Goal: Navigation & Orientation: Find specific page/section

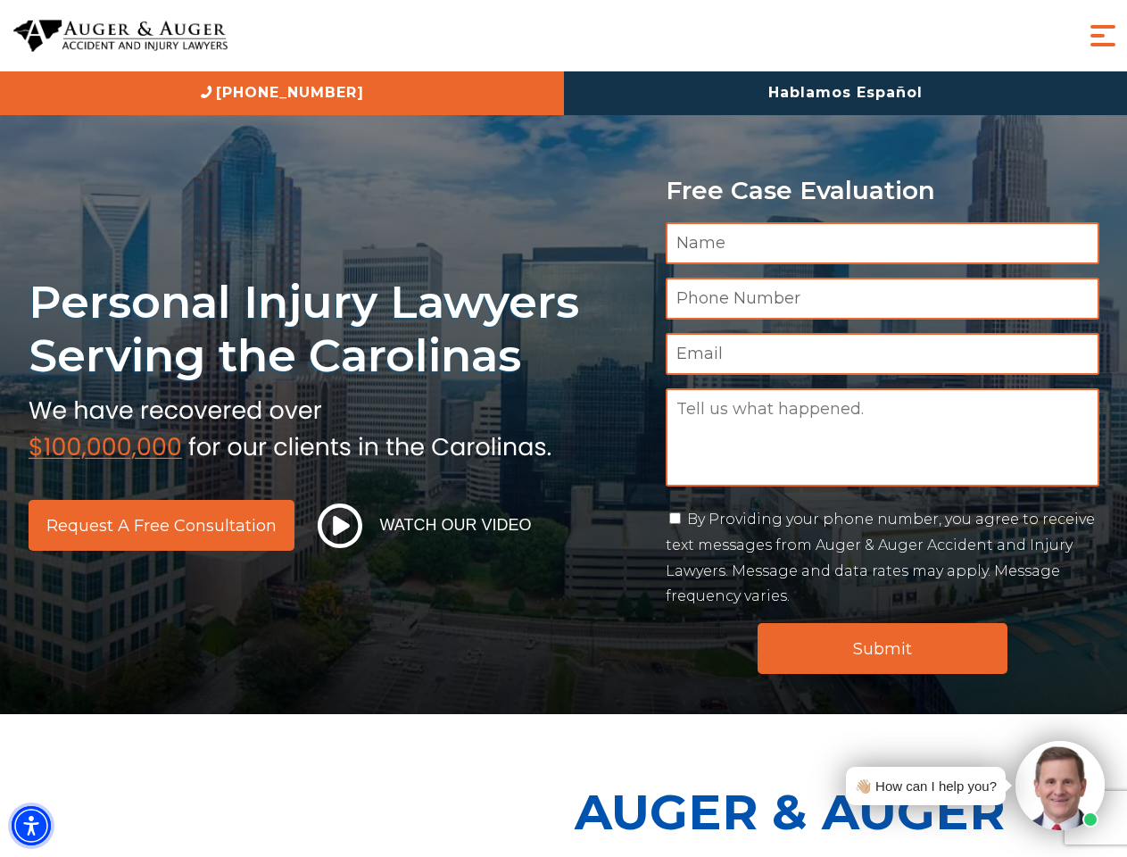
click at [31, 826] on img "Accessibility Menu" at bounding box center [31, 825] width 39 height 39
